Goal: Use online tool/utility: Utilize a website feature to perform a specific function

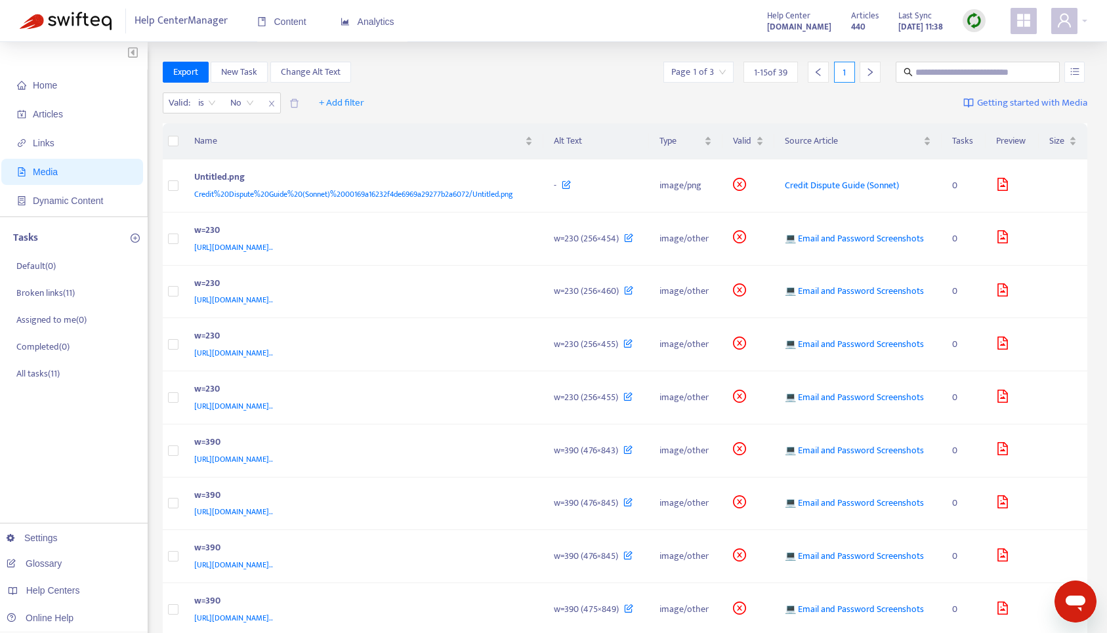
click at [552, 32] on div at bounding box center [973, 21] width 23 height 26
click at [552, 18] on img at bounding box center [974, 20] width 16 height 16
click at [552, 64] on link "Full Sync" at bounding box center [996, 68] width 47 height 15
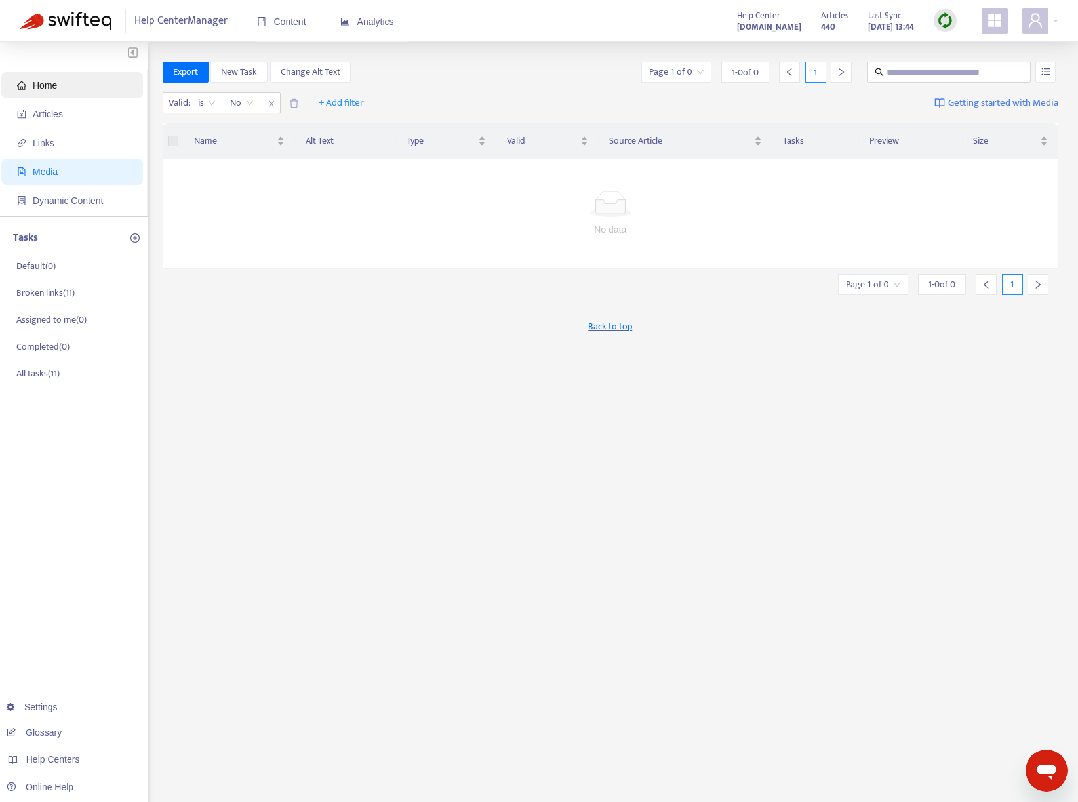
click at [56, 80] on span "Home" at bounding box center [45, 85] width 24 height 10
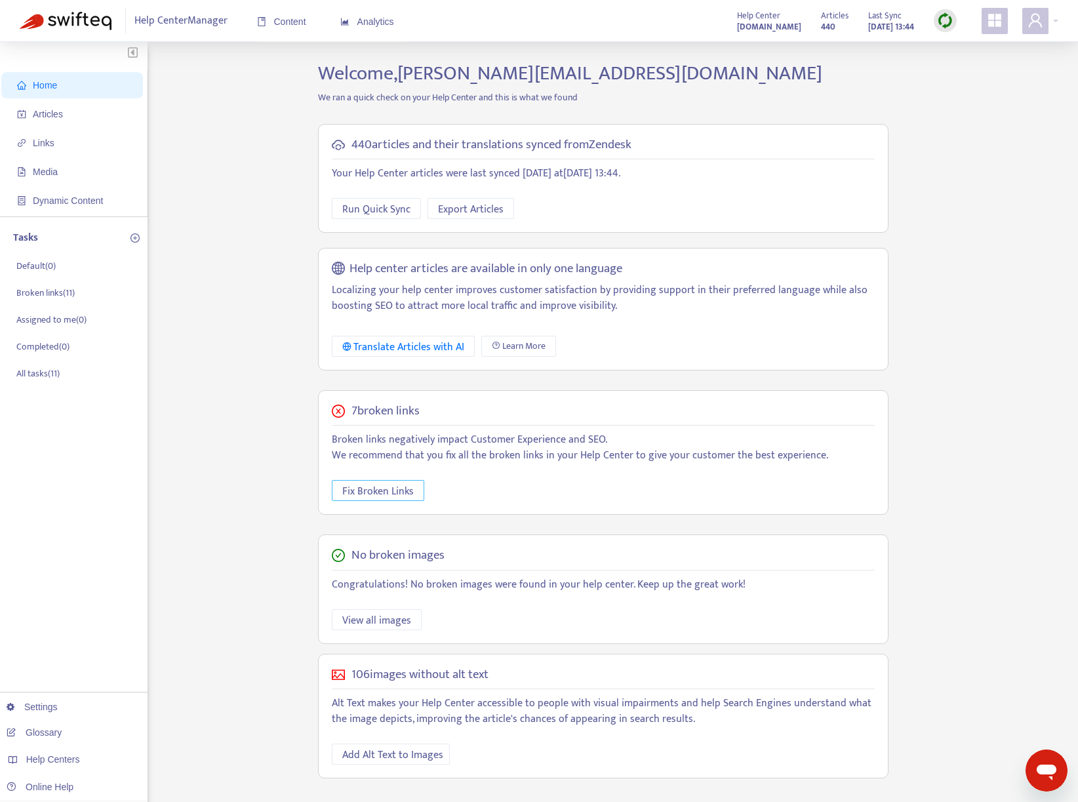
click at [376, 497] on span "Fix Broken Links" at bounding box center [377, 491] width 71 height 16
